Goal: Task Accomplishment & Management: Manage account settings

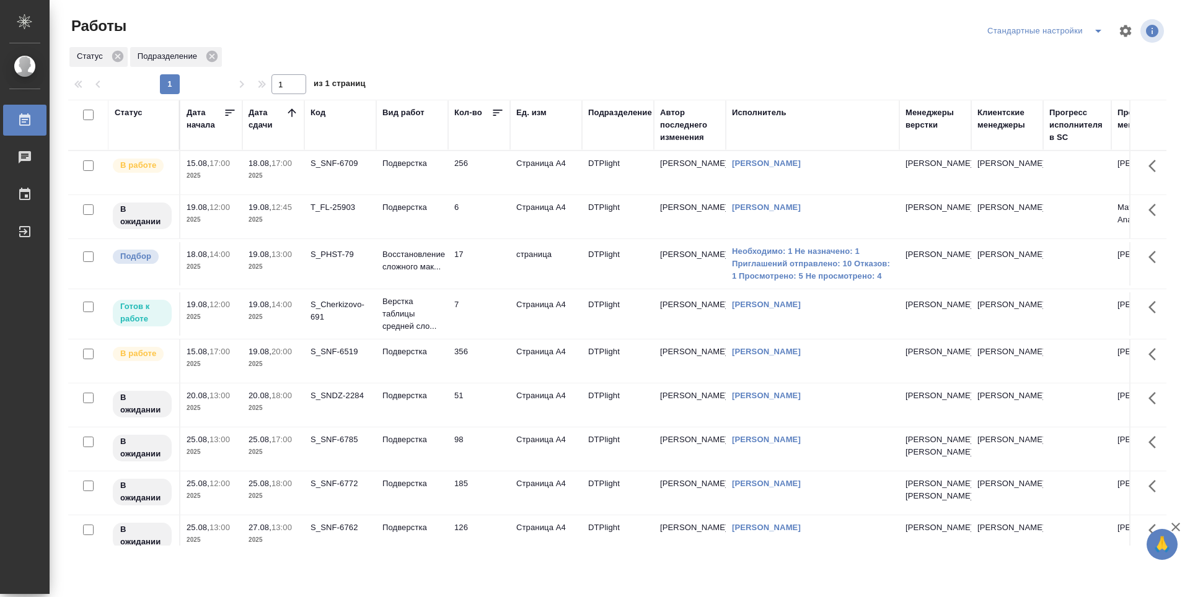
click at [478, 195] on td "17" at bounding box center [479, 172] width 62 height 43
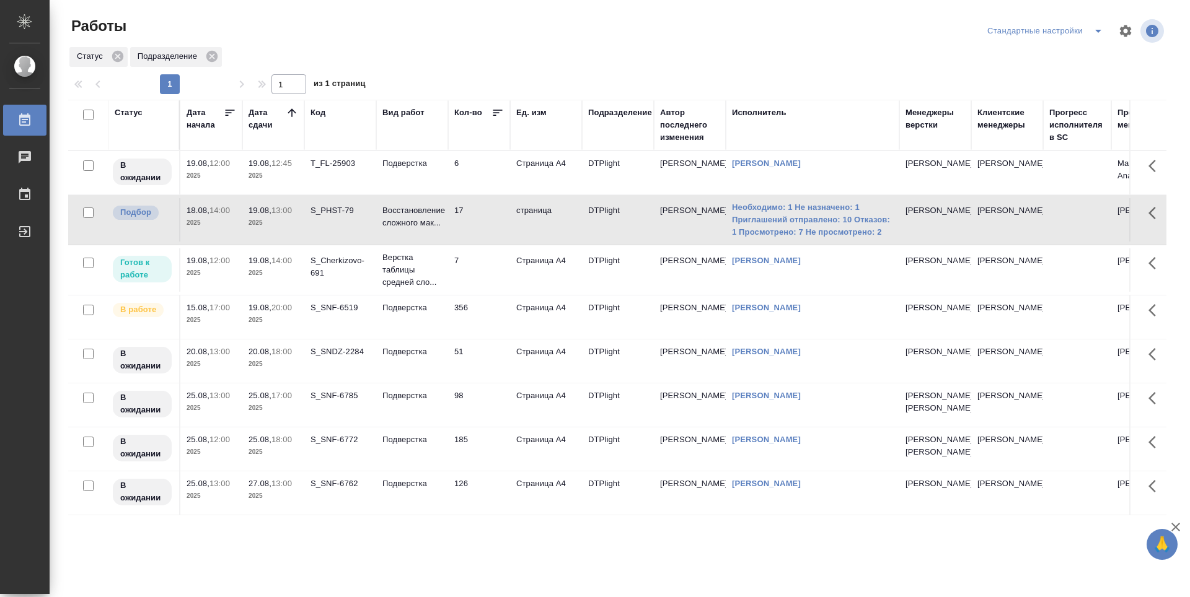
click at [487, 170] on td "6" at bounding box center [479, 172] width 62 height 43
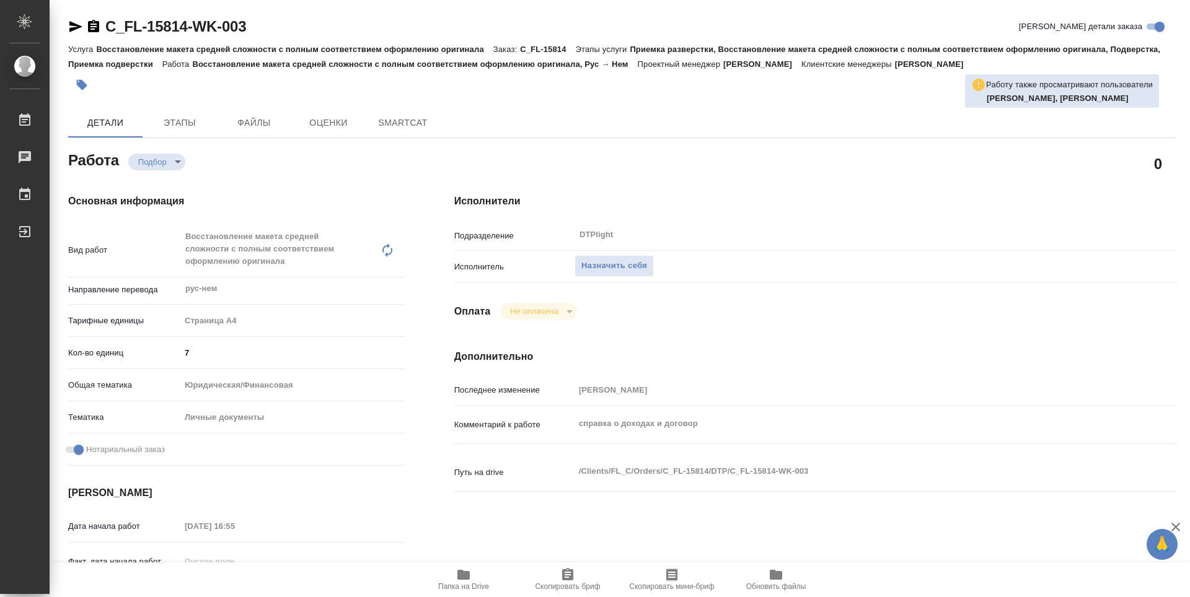
type textarea "x"
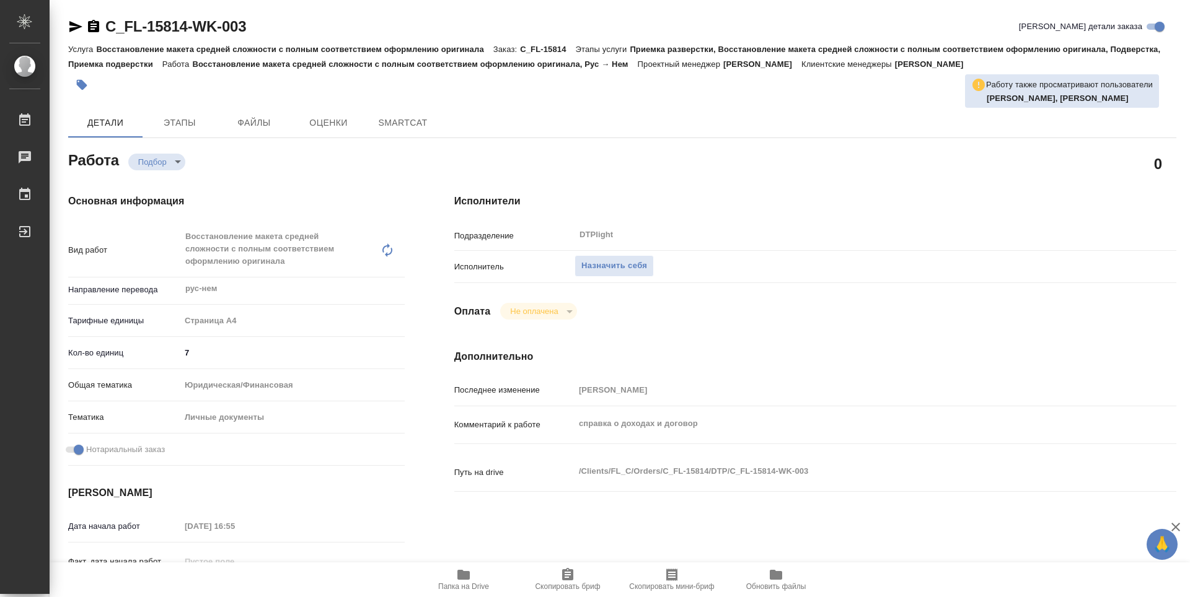
type textarea "x"
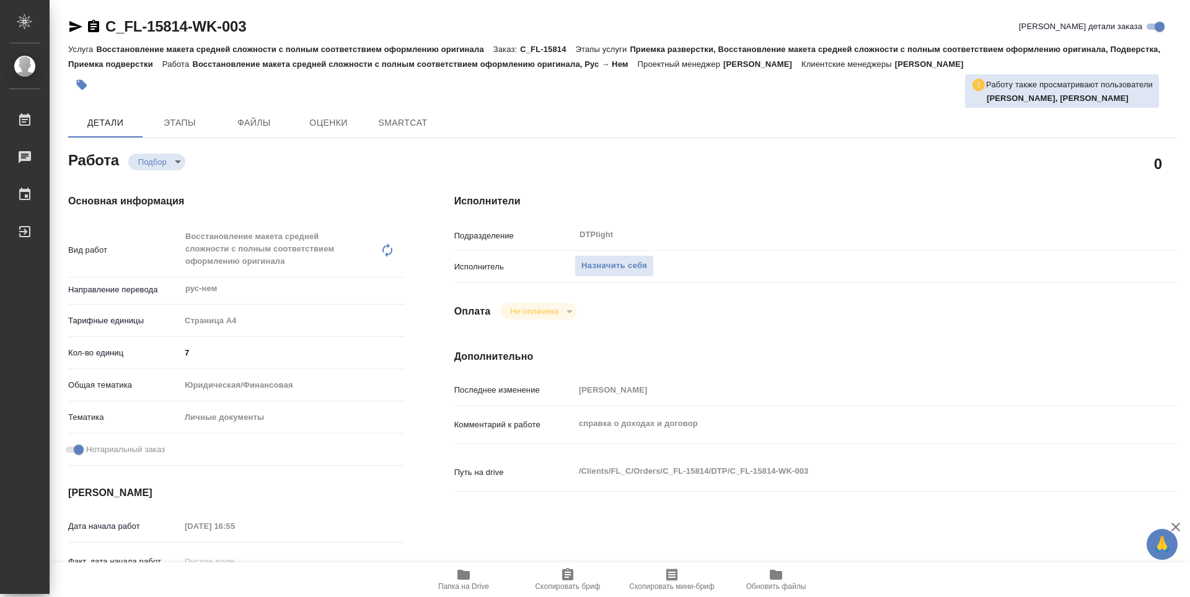
type textarea "x"
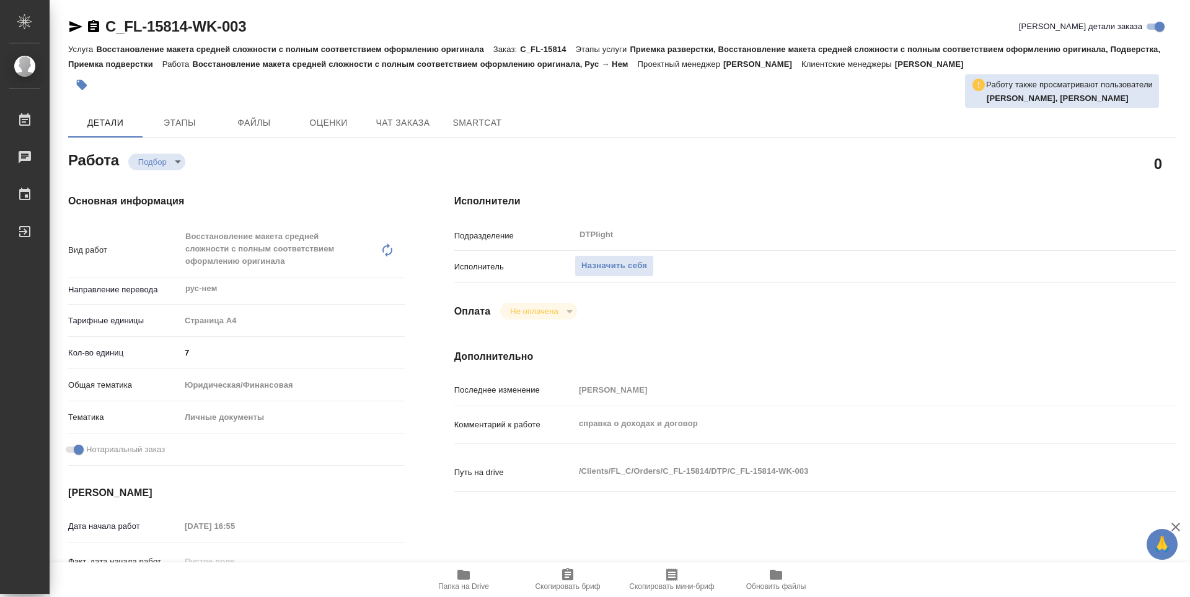
click at [462, 578] on icon "button" at bounding box center [463, 575] width 12 height 10
type textarea "x"
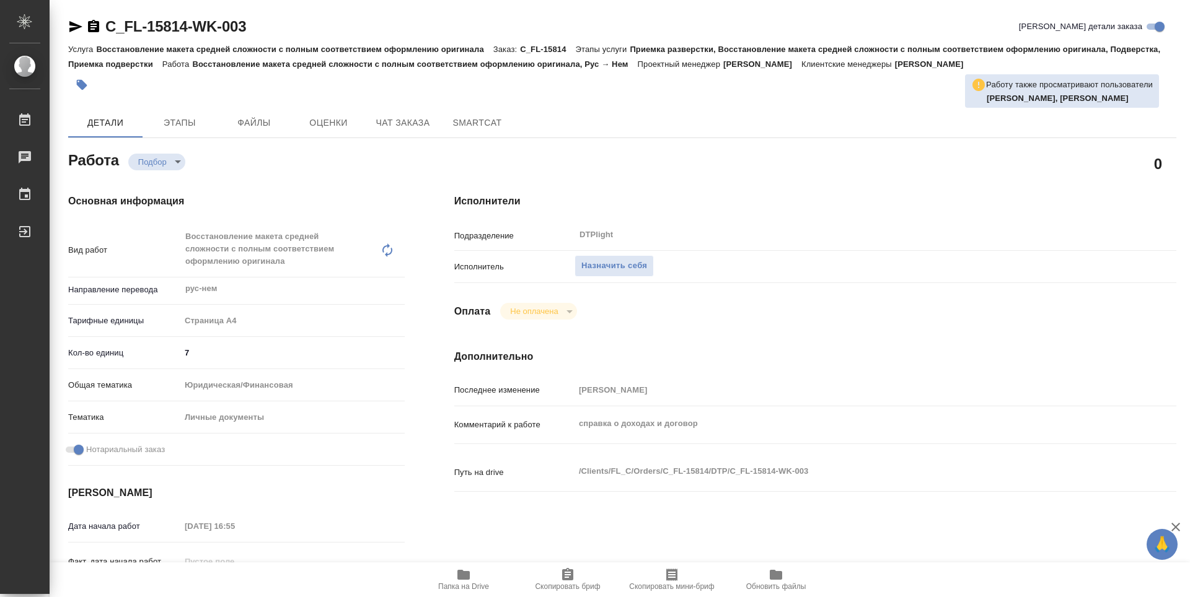
type textarea "x"
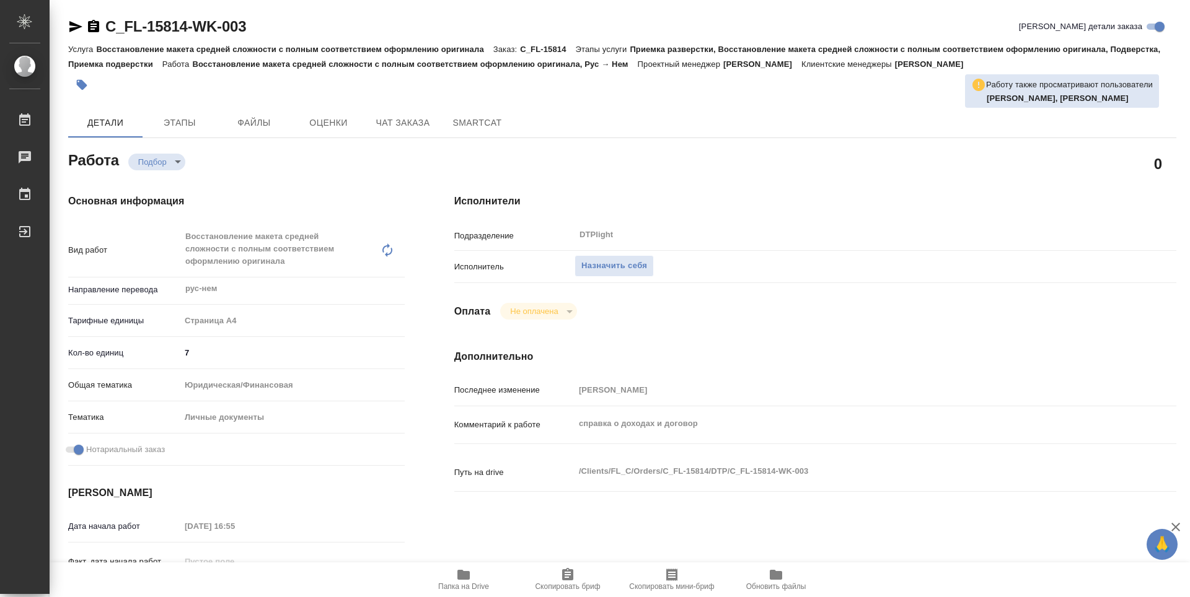
type textarea "x"
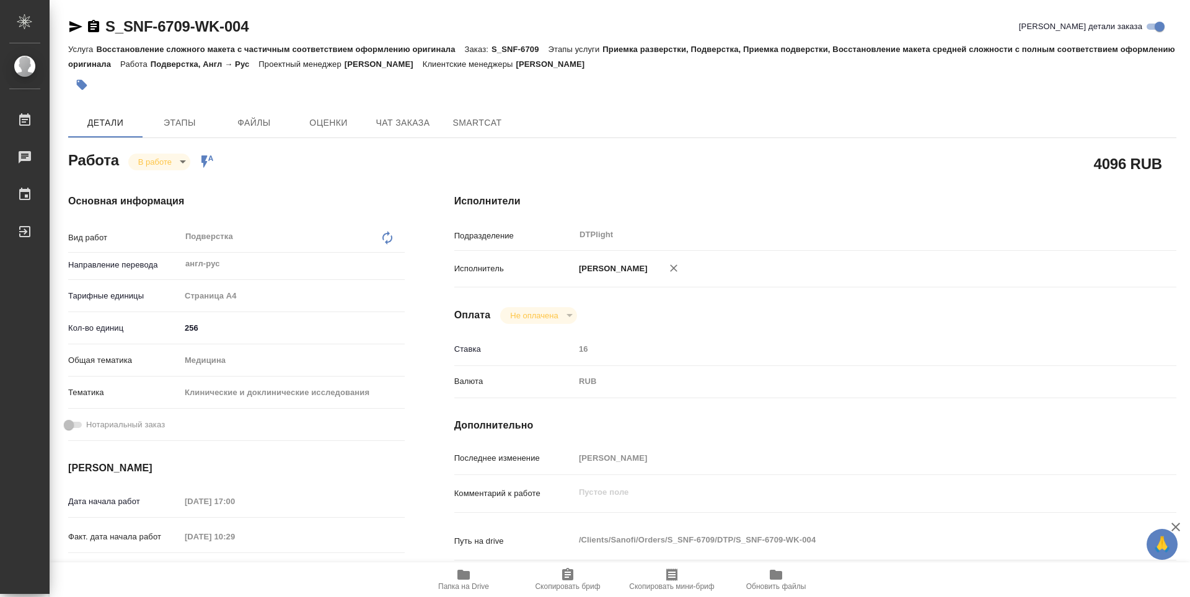
click at [458, 591] on span "Папка на Drive" at bounding box center [463, 587] width 51 height 9
click at [175, 158] on body "🙏 .cls-1 fill:#fff; AWATERA Guselnikov Roman Работы 0 Чаты График Выйти S_SNF-6…" at bounding box center [595, 298] width 1190 height 597
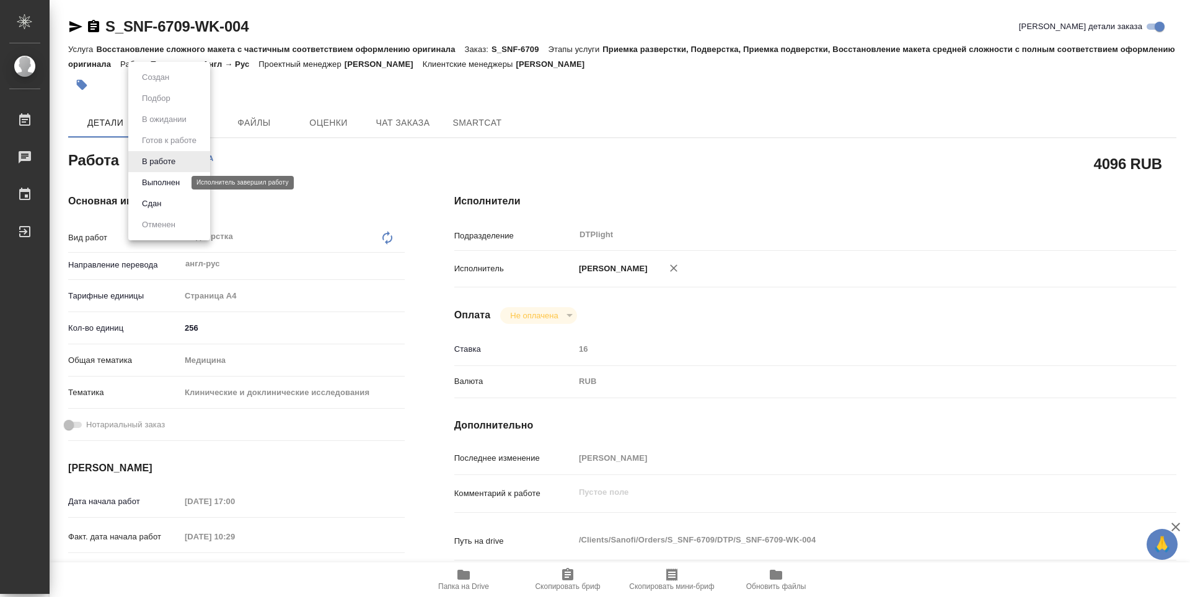
click at [161, 186] on button "Выполнен" at bounding box center [160, 183] width 45 height 14
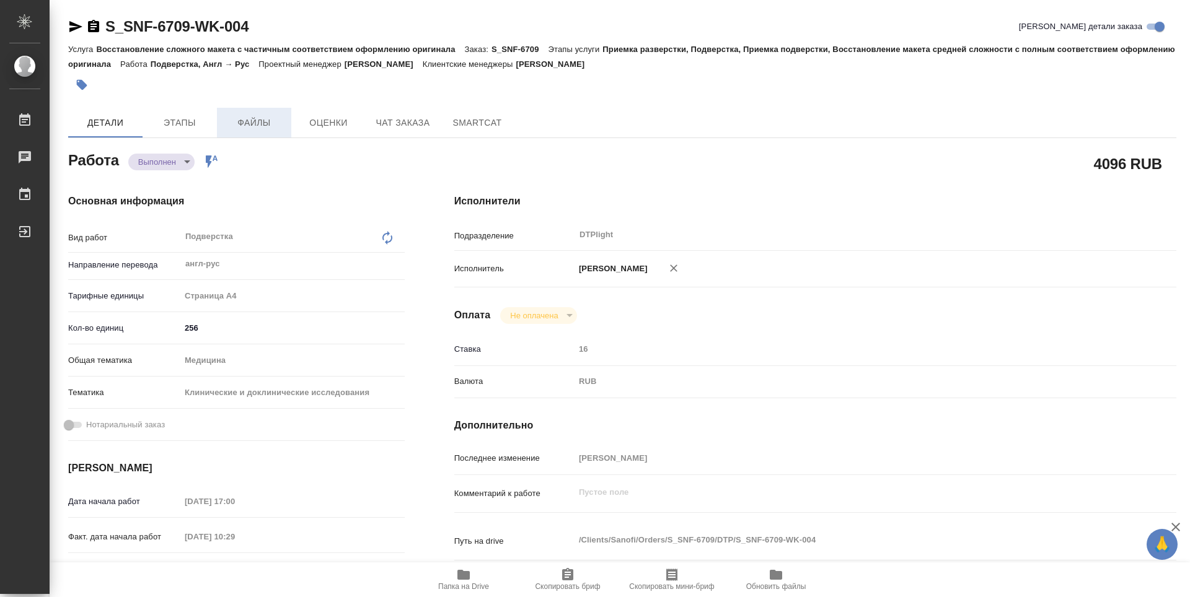
type textarea "x"
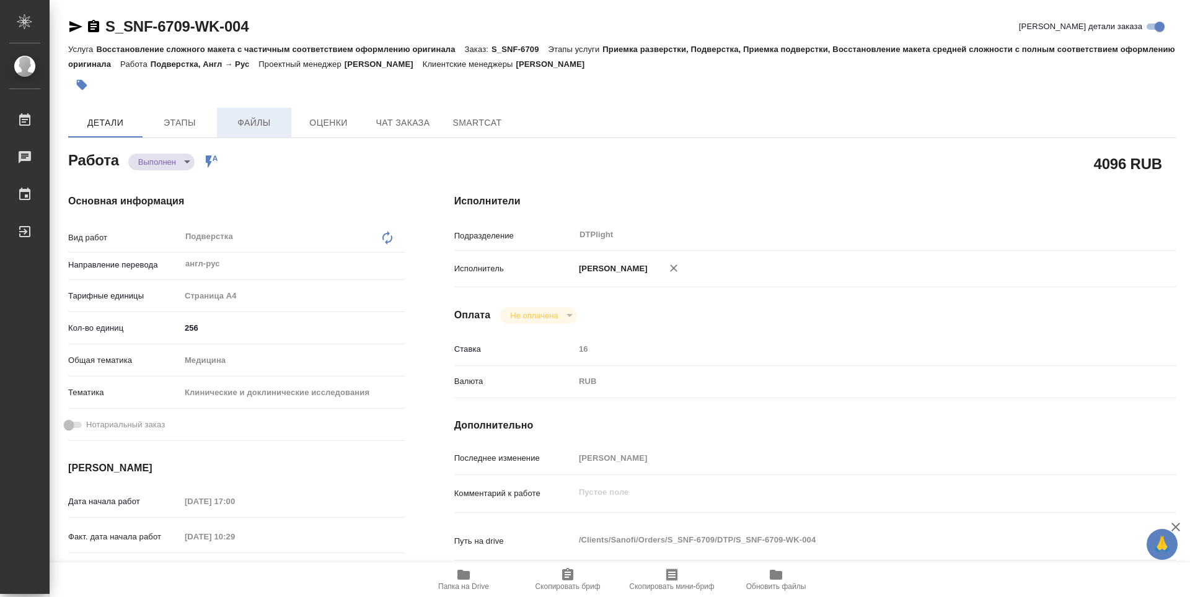
type textarea "x"
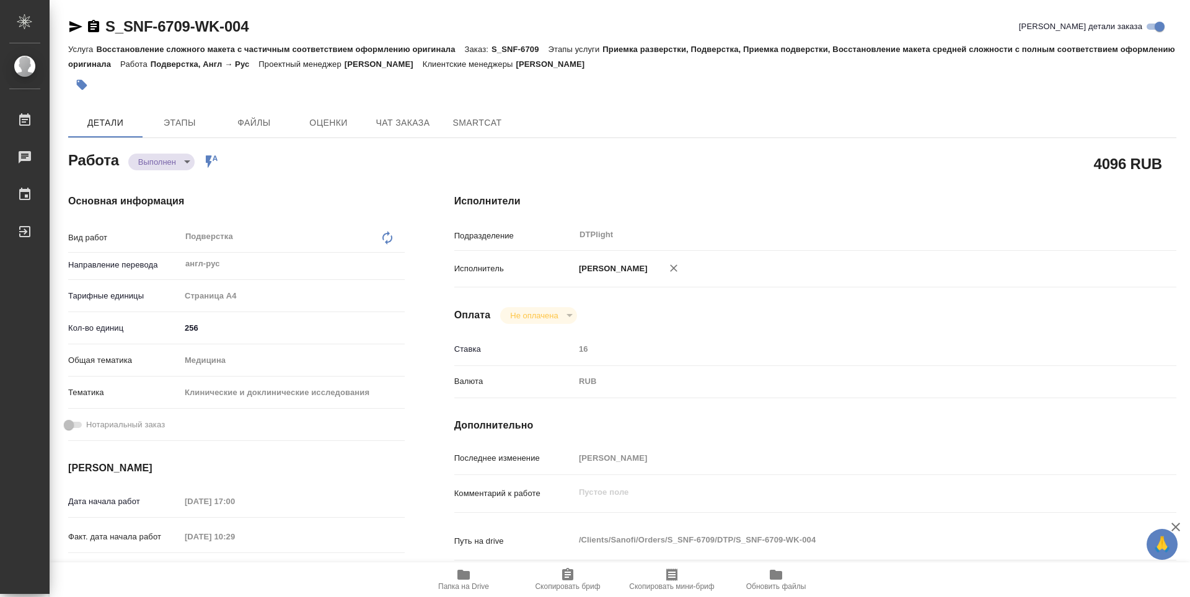
type textarea "x"
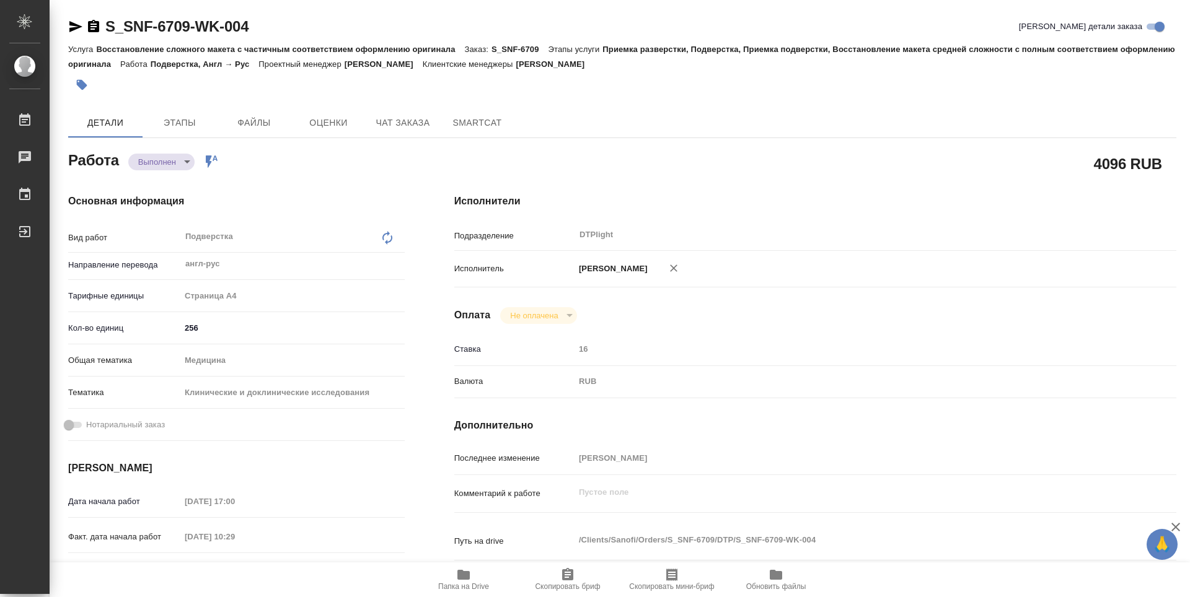
click at [95, 27] on icon "button" at bounding box center [93, 26] width 11 height 12
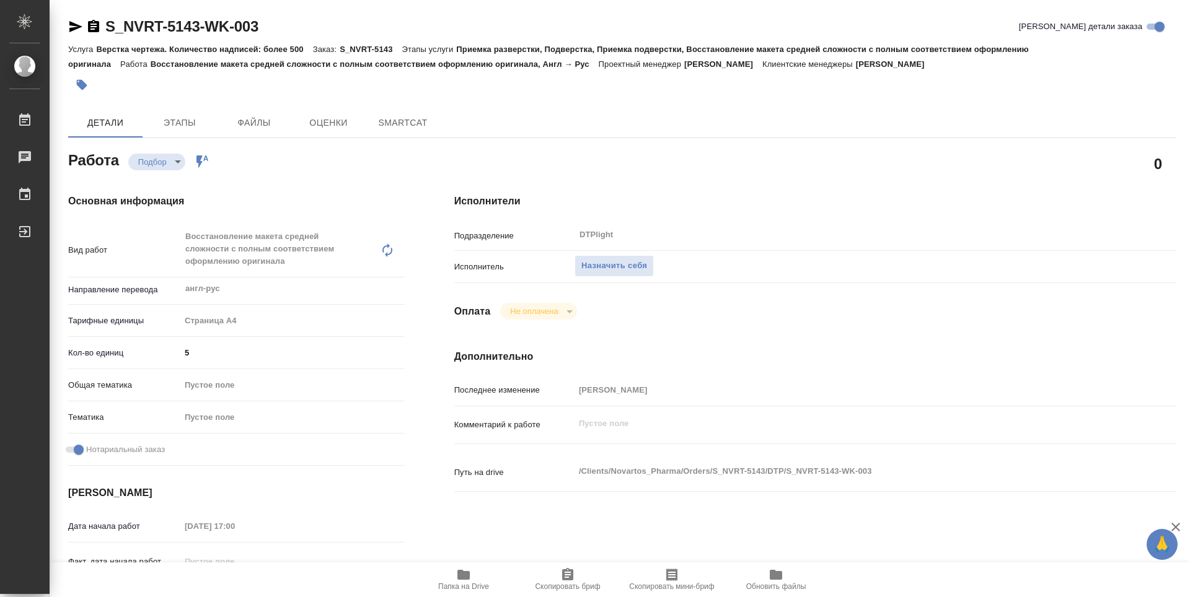
type textarea "x"
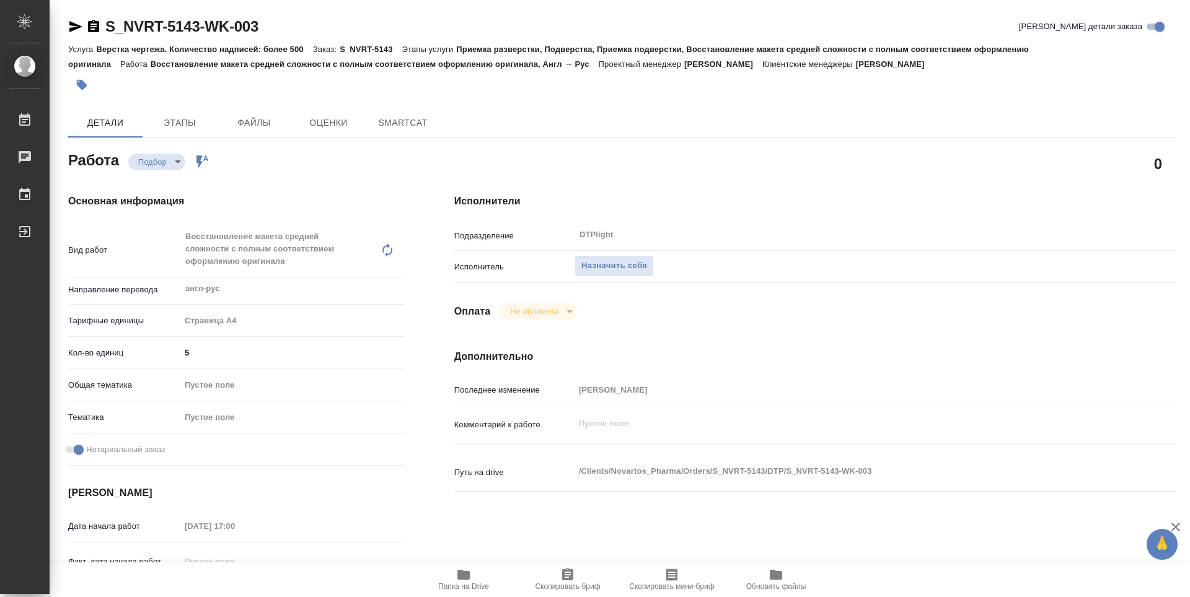
type textarea "x"
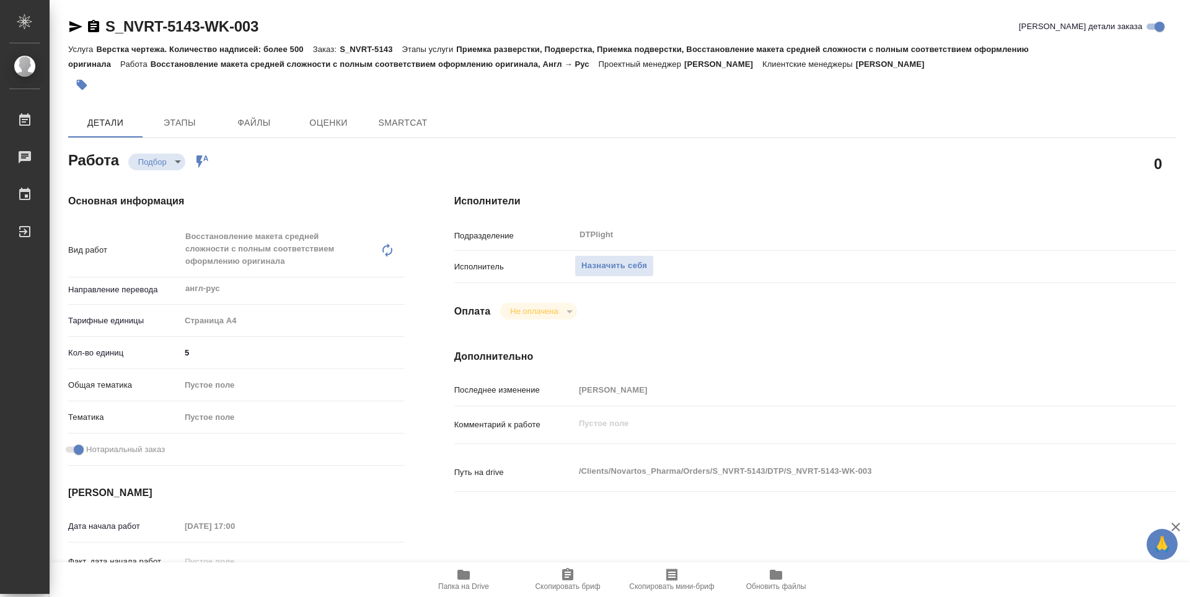
type textarea "x"
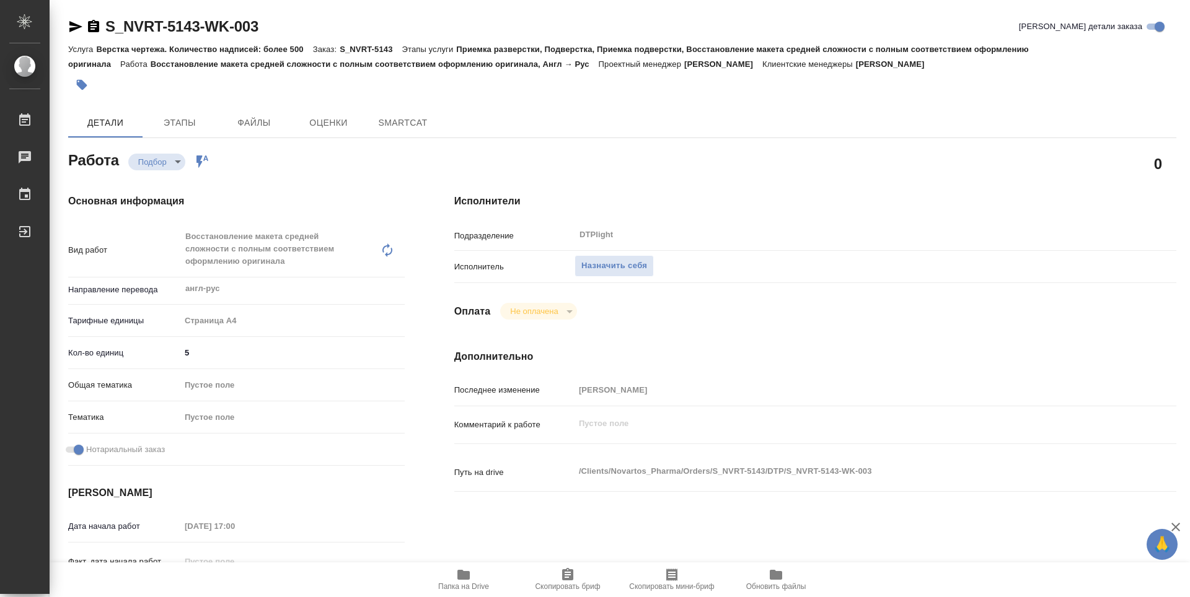
click at [476, 575] on span "Папка на Drive" at bounding box center [463, 580] width 89 height 24
type textarea "x"
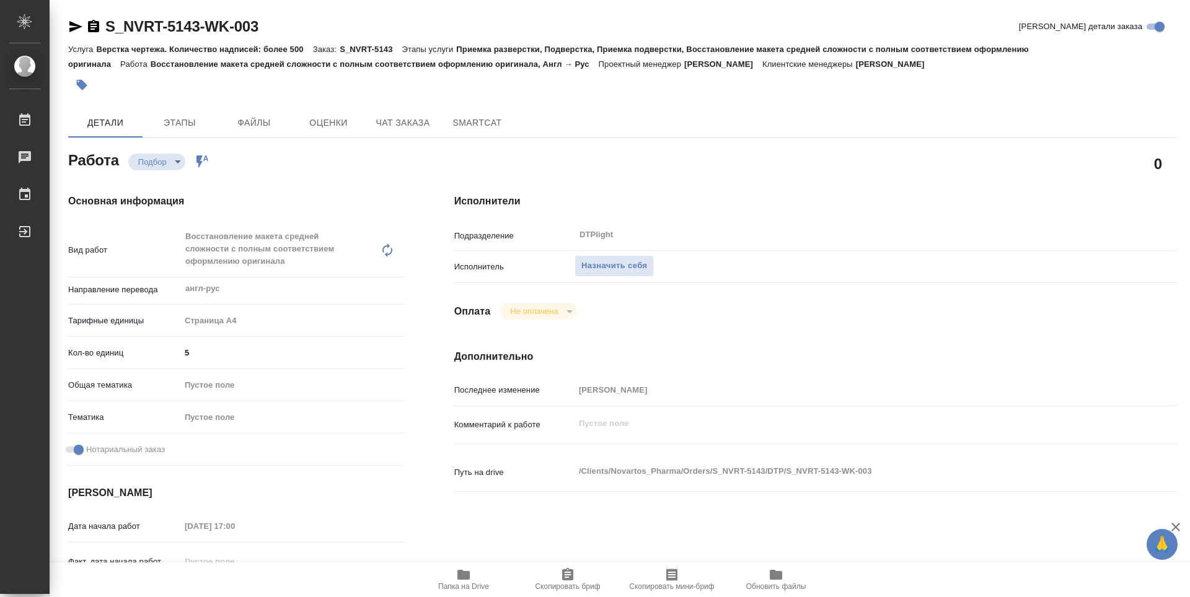
type textarea "x"
